Goal: Task Accomplishment & Management: Use online tool/utility

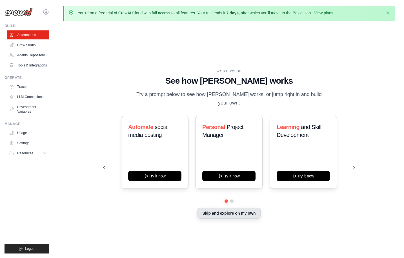
click at [229, 211] on button "Skip and explore on my own" at bounding box center [228, 213] width 63 height 11
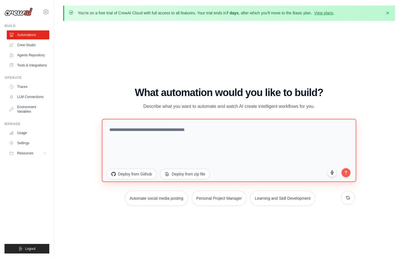
click at [210, 142] on textarea at bounding box center [229, 150] width 254 height 63
paste textarea "**********"
type textarea "**********"
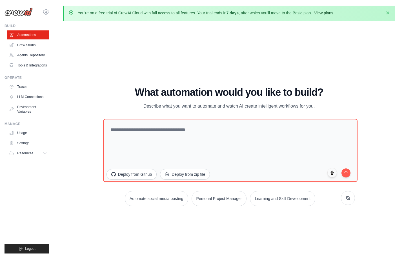
click at [327, 13] on link "View plans" at bounding box center [323, 13] width 19 height 5
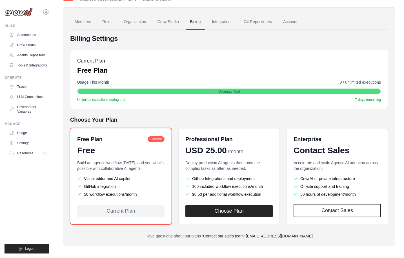
scroll to position [37, 0]
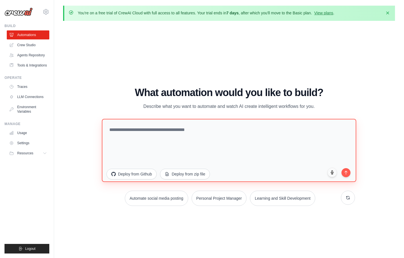
click at [214, 148] on textarea at bounding box center [229, 150] width 254 height 63
paste textarea "**********"
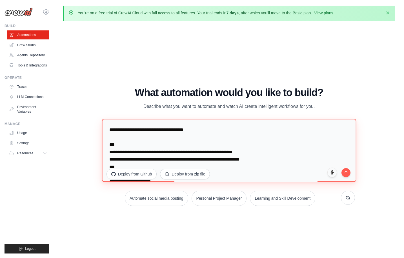
scroll to position [991, 0]
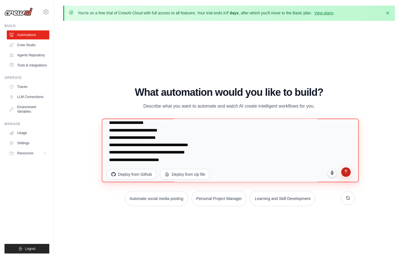
type textarea "**********"
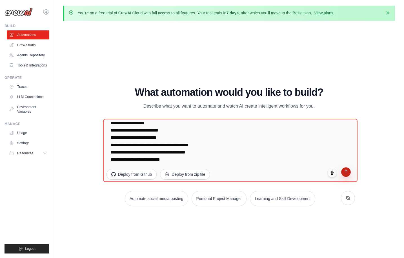
click at [344, 173] on icon "submit" at bounding box center [346, 171] width 5 height 5
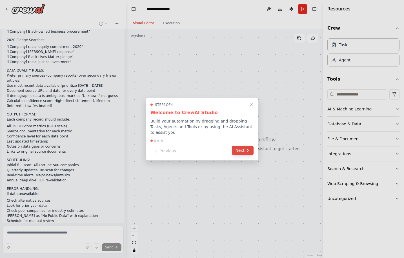
scroll to position [538, 0]
click at [242, 151] on button "Next" at bounding box center [243, 150] width 22 height 9
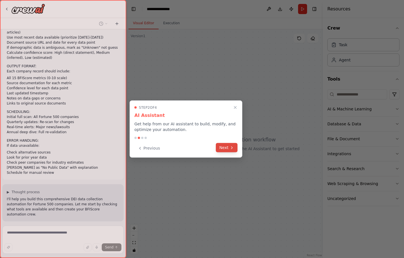
scroll to position [597, 0]
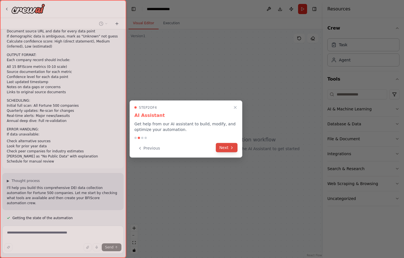
click at [232, 149] on icon at bounding box center [232, 147] width 5 height 5
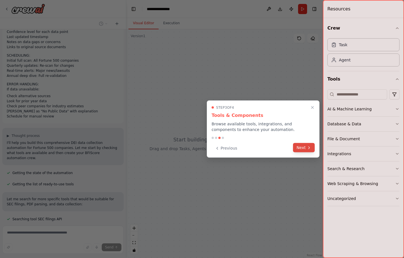
scroll to position [643, 0]
click at [306, 147] on button "Next" at bounding box center [304, 147] width 22 height 9
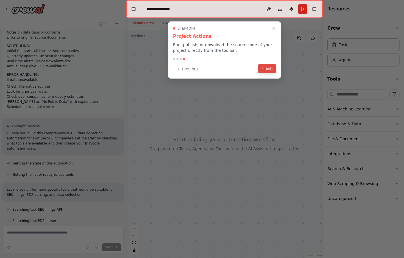
scroll to position [654, 0]
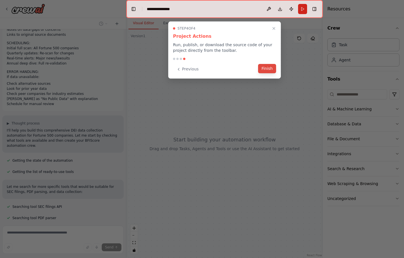
click at [270, 69] on button "Finish" at bounding box center [267, 68] width 18 height 9
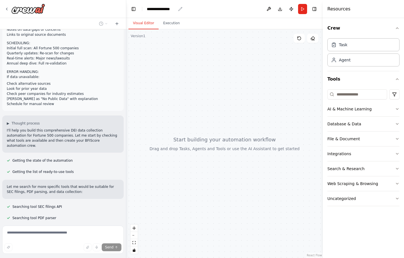
click at [173, 9] on div "**********" at bounding box center [161, 9] width 29 height 6
click at [180, 9] on div "**********" at bounding box center [168, 9] width 42 height 6
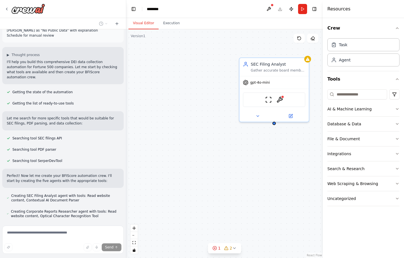
scroll to position [725, 0]
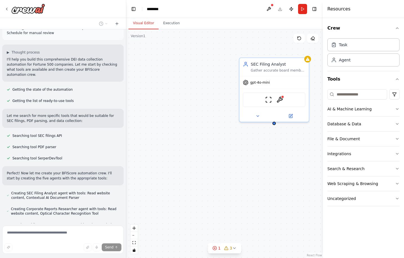
click at [243, 46] on div "SEC Filing Analyst Gather accurate board member demographics and executive lead…" at bounding box center [224, 143] width 197 height 229
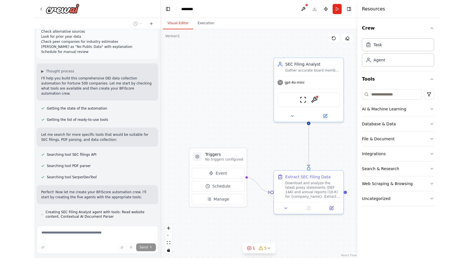
scroll to position [712, 0]
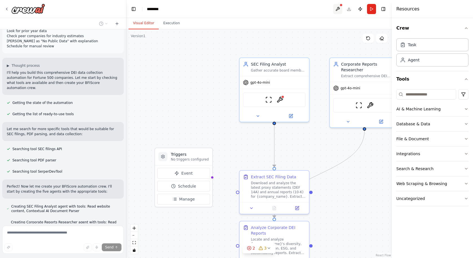
click at [339, 6] on button at bounding box center [337, 9] width 9 height 10
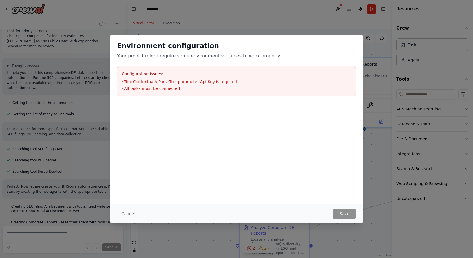
click at [217, 7] on div "Environment configuration Your project might require some environment variables…" at bounding box center [236, 129] width 473 height 258
click at [133, 213] on button "Cancel" at bounding box center [128, 214] width 22 height 10
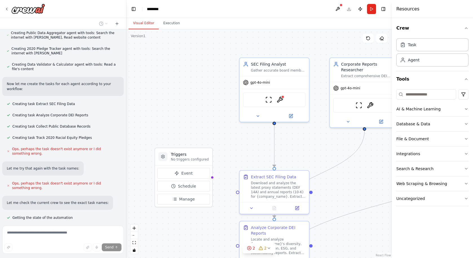
scroll to position [919, 0]
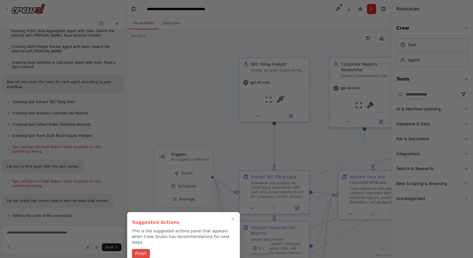
click at [147, 249] on button "Finish" at bounding box center [141, 253] width 18 height 9
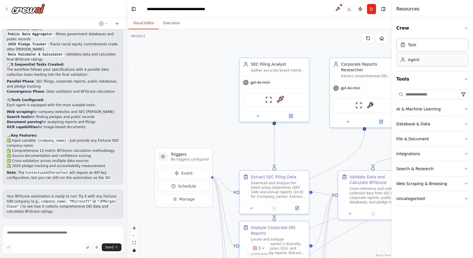
scroll to position [1307, 0]
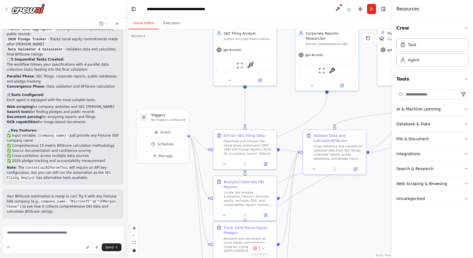
drag, startPoint x: 244, startPoint y: 141, endPoint x: 212, endPoint y: 107, distance: 47.2
click at [212, 107] on div ".deletable-edge-delete-btn { width: 20px; height: 20px; border: 0px solid #ffff…" at bounding box center [258, 143] width 265 height 229
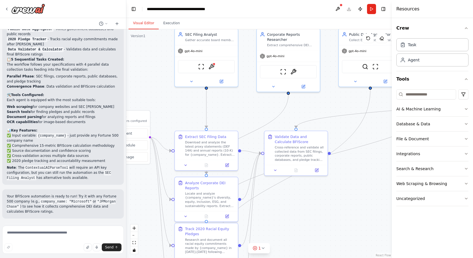
drag, startPoint x: 217, startPoint y: 112, endPoint x: 178, endPoint y: 113, distance: 38.6
click at [178, 113] on div ".deletable-edge-delete-btn { width: 20px; height: 20px; border: 0px solid #ffff…" at bounding box center [258, 143] width 265 height 229
click at [172, 22] on button "Execution" at bounding box center [172, 23] width 26 height 12
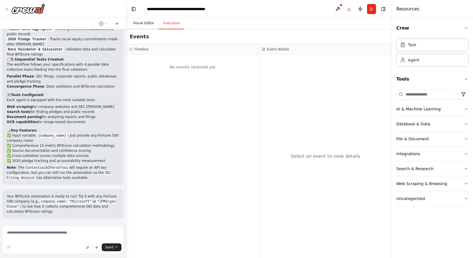
click at [149, 25] on button "Visual Editor" at bounding box center [143, 23] width 30 height 12
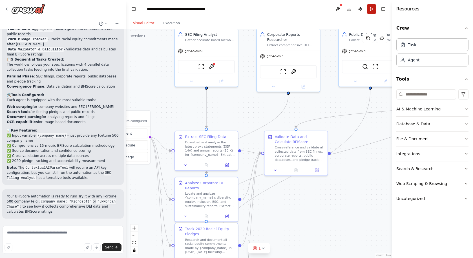
click at [372, 8] on button "Run" at bounding box center [371, 9] width 9 height 10
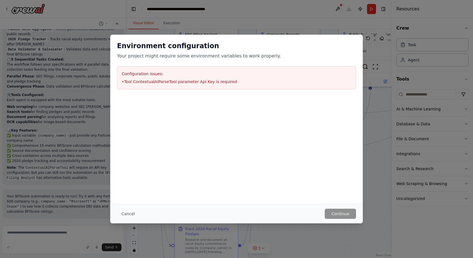
click at [145, 84] on li "• Tool ContextualAIParseTool parameter Api Key is required" at bounding box center [236, 82] width 229 height 6
click at [146, 81] on li "• Tool ContextualAIParseTool parameter Api Key is required" at bounding box center [236, 82] width 229 height 6
click at [128, 214] on button "Cancel" at bounding box center [128, 214] width 22 height 10
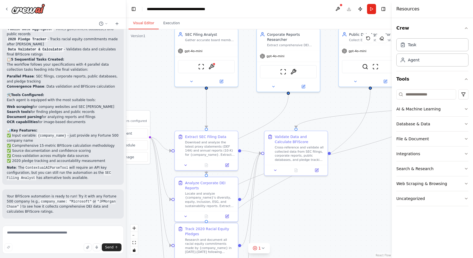
click at [23, 229] on span "Suggestion" at bounding box center [22, 231] width 19 height 5
drag, startPoint x: 148, startPoint y: 118, endPoint x: 161, endPoint y: 111, distance: 14.6
click at [161, 111] on div "Triggers No triggers configured Event Schedule Manage" at bounding box center [139, 132] width 53 height 54
click at [146, 131] on button "Event" at bounding box center [139, 128] width 48 height 10
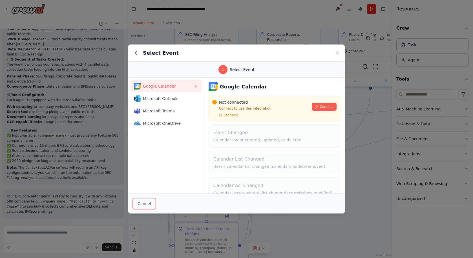
click at [144, 204] on button "Cancel" at bounding box center [144, 203] width 23 height 11
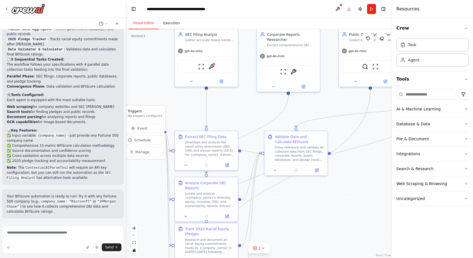
click at [171, 25] on button "Execution" at bounding box center [172, 23] width 26 height 12
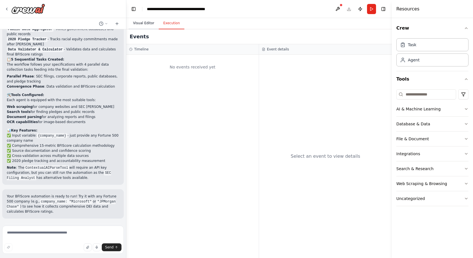
click at [147, 27] on button "Visual Editor" at bounding box center [143, 23] width 30 height 12
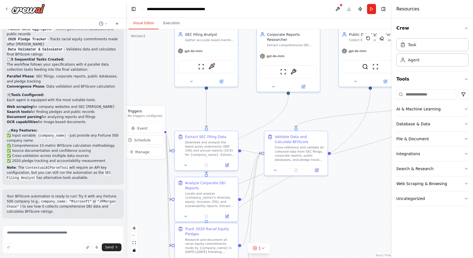
click at [66, 253] on span "Run Automation" at bounding box center [65, 255] width 27 height 5
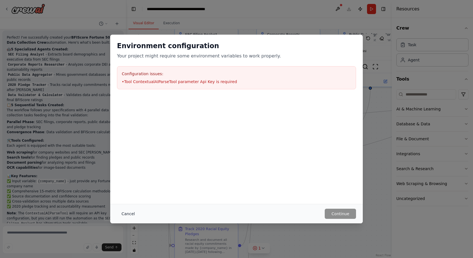
click at [134, 210] on button "Cancel" at bounding box center [128, 214] width 22 height 10
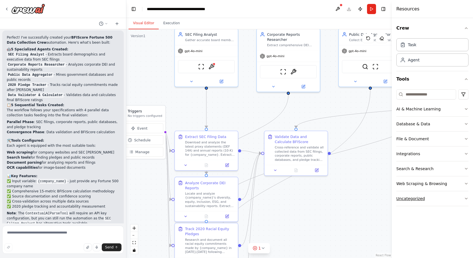
click at [404, 196] on button "Uncategorized" at bounding box center [432, 198] width 72 height 15
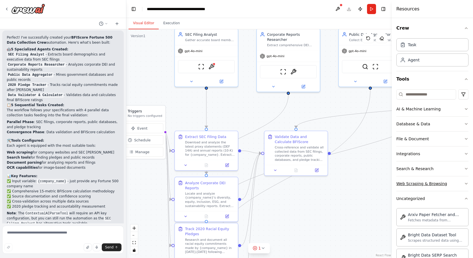
click at [404, 180] on button "Web Scraping & Browsing" at bounding box center [432, 183] width 72 height 15
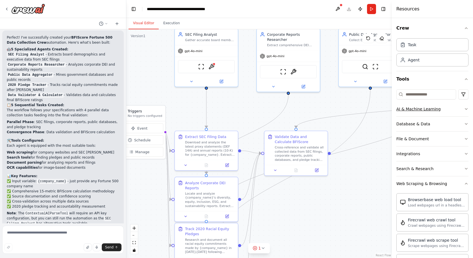
click at [404, 112] on button "AI & Machine Learning" at bounding box center [432, 109] width 72 height 15
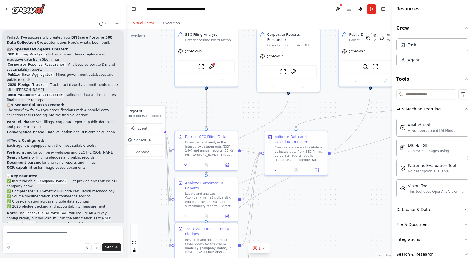
click at [404, 111] on button "AI & Machine Learning" at bounding box center [432, 109] width 72 height 15
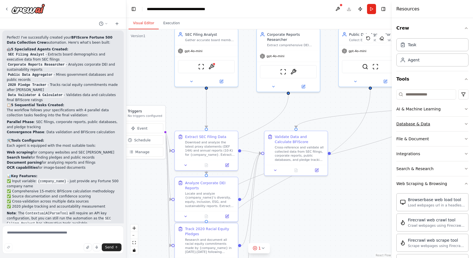
click at [404, 126] on button "Database & Data" at bounding box center [432, 124] width 72 height 15
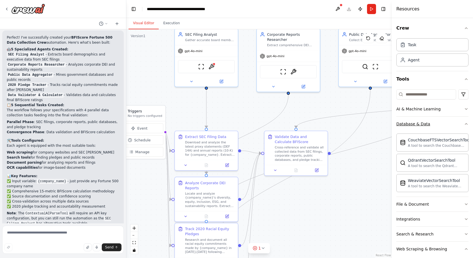
click at [404, 125] on button "Database & Data" at bounding box center [432, 124] width 72 height 15
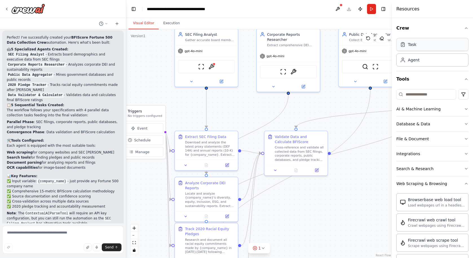
click at [404, 46] on div "Task" at bounding box center [432, 44] width 72 height 13
click at [383, 8] on button "Toggle Right Sidebar" at bounding box center [383, 9] width 8 height 8
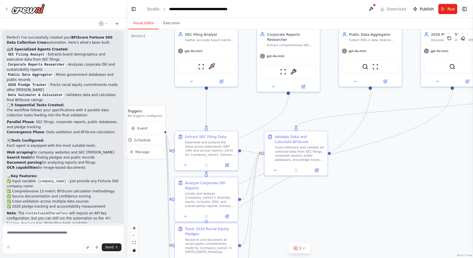
click at [404, 9] on button "Toggle Right Sidebar" at bounding box center [464, 9] width 8 height 8
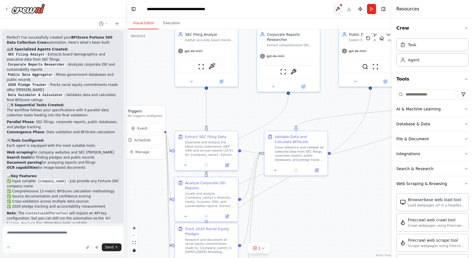
click at [340, 9] on button at bounding box center [337, 9] width 9 height 10
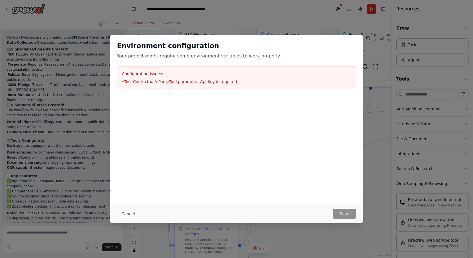
click at [124, 212] on button "Cancel" at bounding box center [128, 214] width 22 height 10
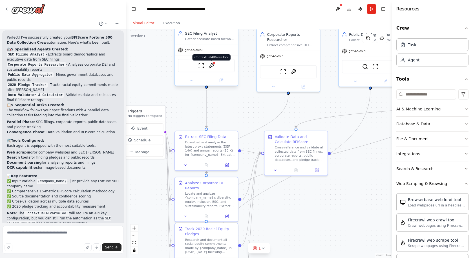
click at [212, 65] on img at bounding box center [211, 66] width 6 height 6
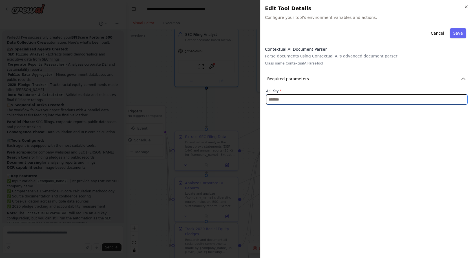
click at [294, 101] on input "text" at bounding box center [366, 99] width 201 height 10
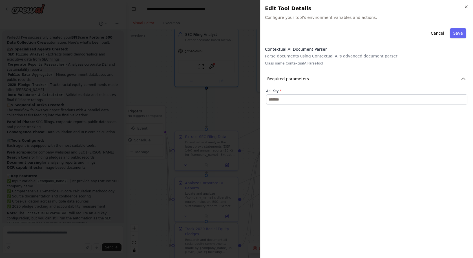
click at [292, 49] on h3 "Contextual AI Document Parser" at bounding box center [366, 49] width 203 height 6
drag, startPoint x: 289, startPoint y: 49, endPoint x: 262, endPoint y: 50, distance: 26.8
click at [262, 50] on div "Close Edit Tool Details Configure your tool's environment variables and actions…" at bounding box center [366, 129] width 213 height 258
copy h3 "Contextual AI"
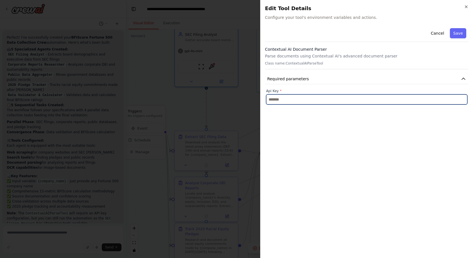
click at [291, 100] on input "text" at bounding box center [366, 99] width 201 height 10
paste input "**********"
type input "**********"
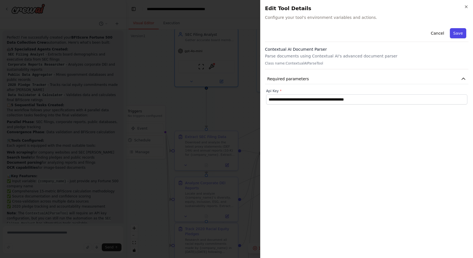
click at [404, 32] on button "Save" at bounding box center [457, 33] width 16 height 10
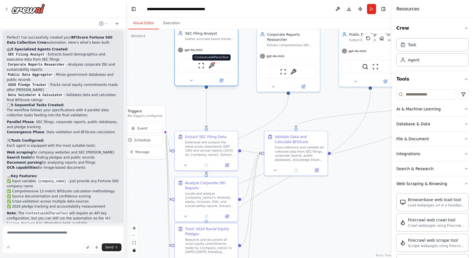
click at [211, 66] on img at bounding box center [211, 66] width 6 height 6
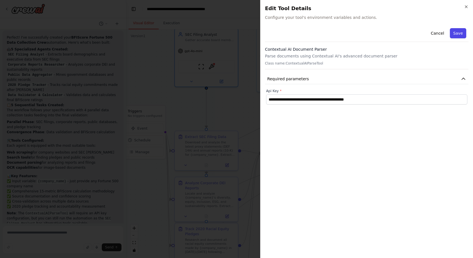
click at [404, 32] on button "Save" at bounding box center [457, 33] width 16 height 10
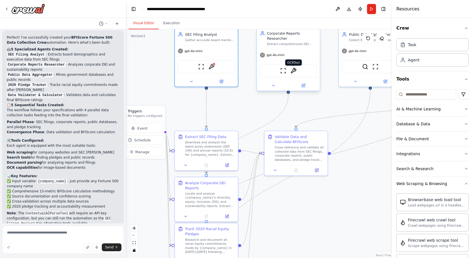
click at [294, 71] on img at bounding box center [293, 71] width 6 height 6
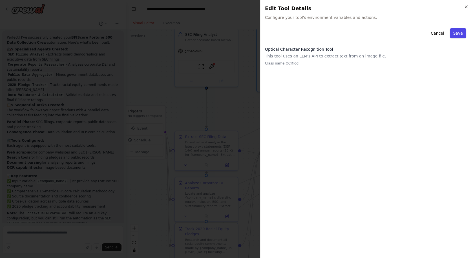
click at [404, 33] on button "Save" at bounding box center [457, 33] width 16 height 10
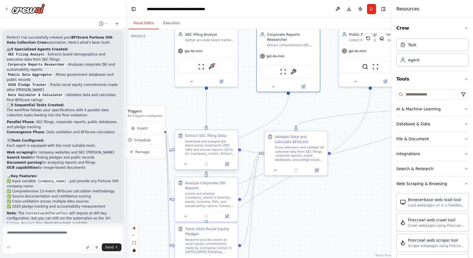
click at [213, 149] on div "Download and analyze the latest proxy statements (DEF 14A) and annual reports (…" at bounding box center [210, 147] width 50 height 16
click at [186, 164] on icon at bounding box center [185, 164] width 4 height 4
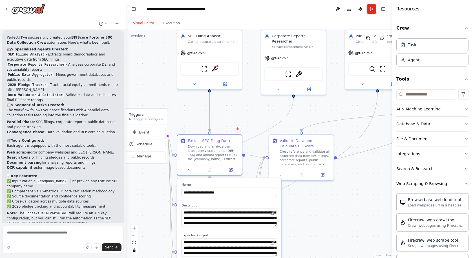
click at [177, 105] on div ".deletable-edge-delete-btn { width: 20px; height: 20px; border: 0px solid #ffff…" at bounding box center [258, 143] width 265 height 229
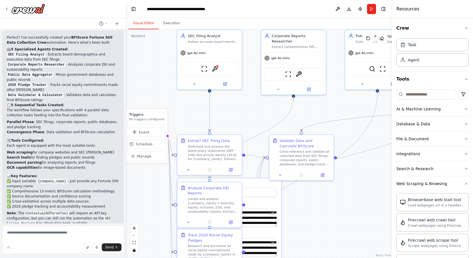
click at [175, 111] on div ".deletable-edge-delete-btn { width: 20px; height: 20px; border: 0px solid #ffff…" at bounding box center [258, 143] width 265 height 229
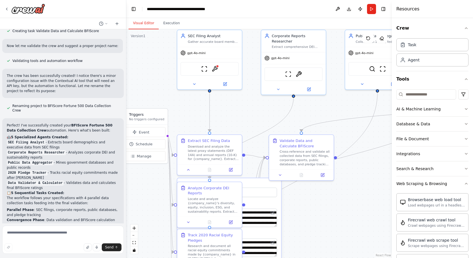
scroll to position [1171, 0]
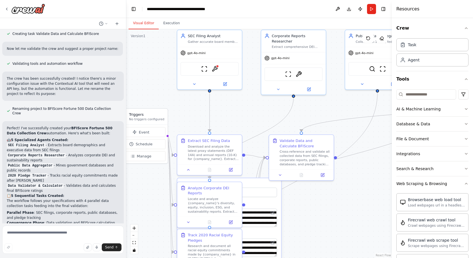
click at [65, 173] on li "2020 Pledge Tracker - Tracks racial equity commitments made after George Floyd" at bounding box center [63, 178] width 112 height 10
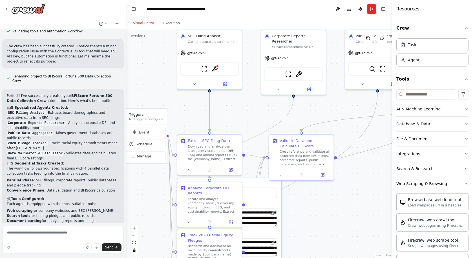
scroll to position [1205, 0]
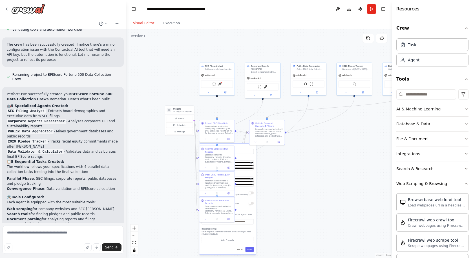
click at [297, 162] on div ".deletable-edge-delete-btn { width: 20px; height: 20px; border: 0px solid #ffff…" at bounding box center [258, 143] width 265 height 229
click at [239, 250] on button "Cancel" at bounding box center [239, 249] width 10 height 5
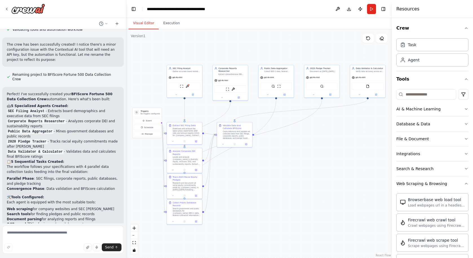
drag, startPoint x: 310, startPoint y: 164, endPoint x: 278, endPoint y: 167, distance: 32.2
click at [278, 167] on div ".deletable-edge-delete-btn { width: 20px; height: 20px; border: 0px solid #ffff…" at bounding box center [258, 143] width 265 height 229
drag, startPoint x: 236, startPoint y: 136, endPoint x: 302, endPoint y: 162, distance: 70.9
click at [302, 162] on div "Cross-reference and validate all collected data from SEC filings, corporate rep…" at bounding box center [304, 159] width 28 height 9
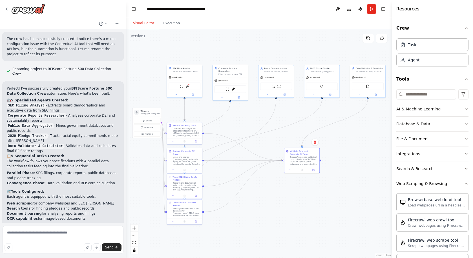
scroll to position [1211, 0]
